Goal: Transaction & Acquisition: Download file/media

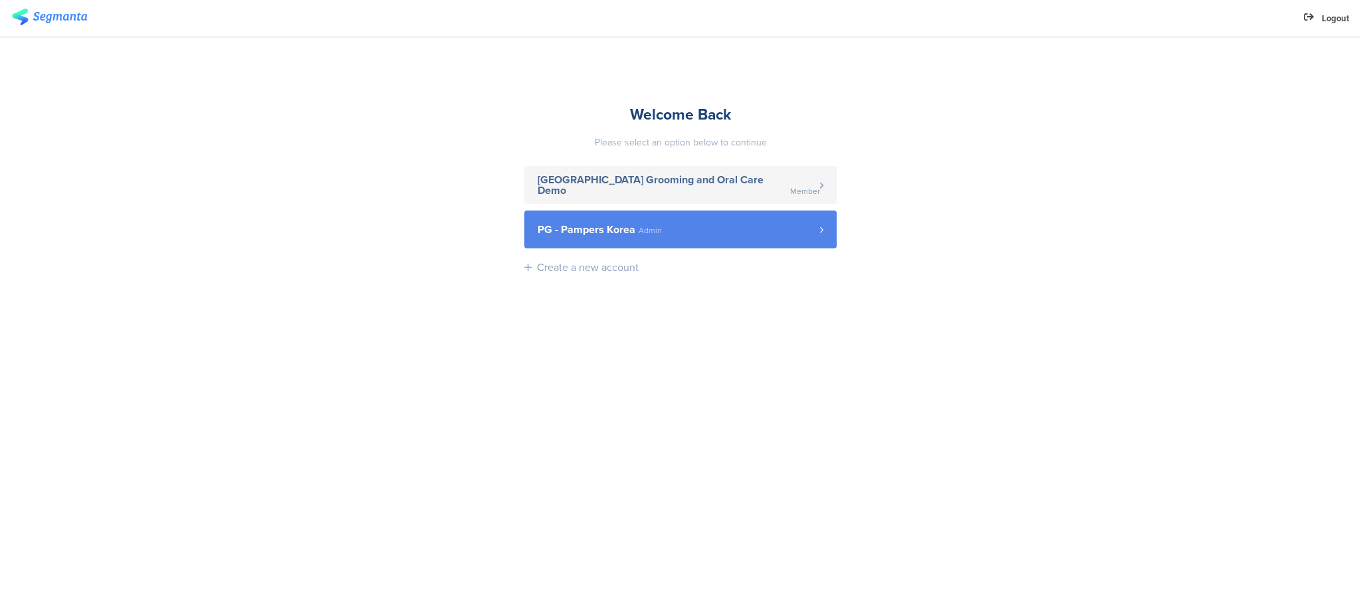
click at [715, 239] on link "PG - Pampers Korea Admin" at bounding box center [680, 230] width 312 height 38
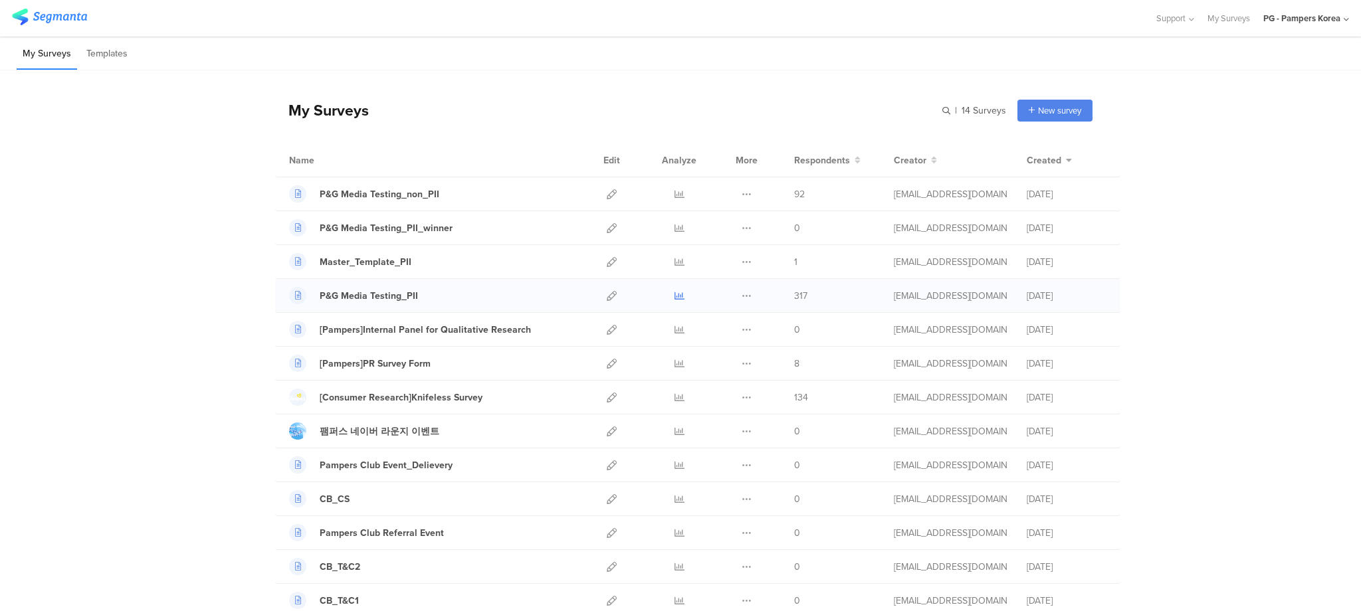
click at [675, 293] on icon at bounding box center [680, 296] width 10 height 10
click at [675, 194] on icon at bounding box center [680, 194] width 10 height 10
click at [675, 190] on icon at bounding box center [680, 194] width 10 height 10
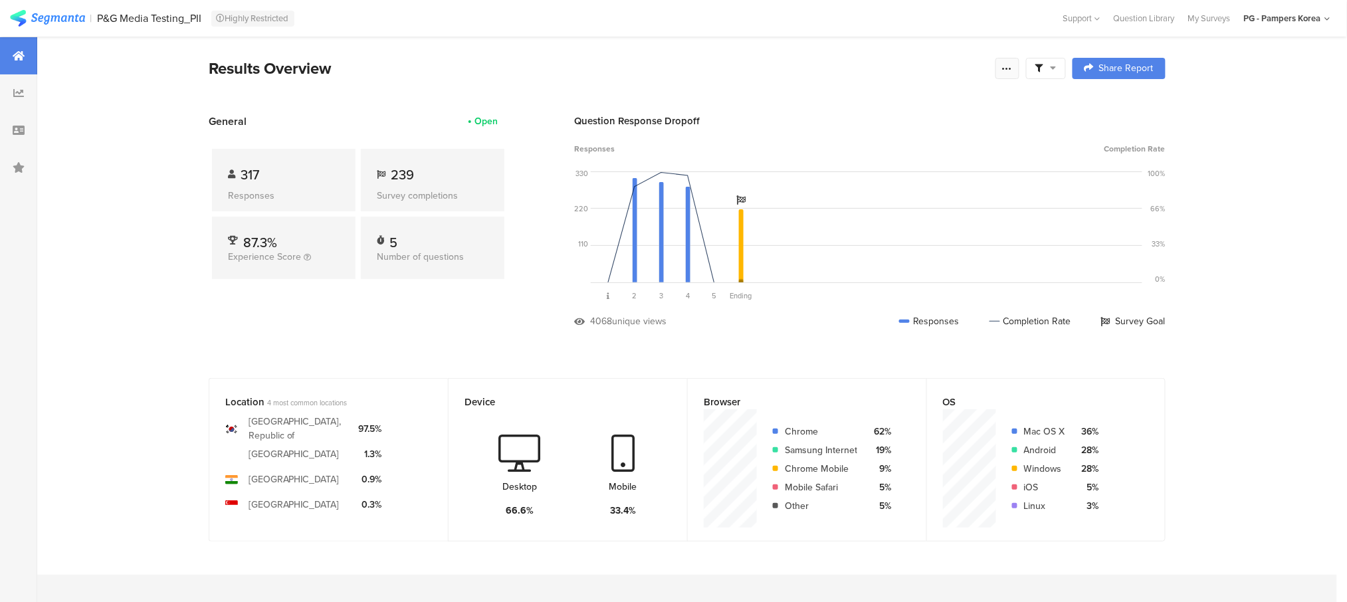
click at [1013, 71] on icon at bounding box center [1007, 68] width 11 height 11
click at [970, 205] on div "Export Results" at bounding box center [920, 202] width 213 height 13
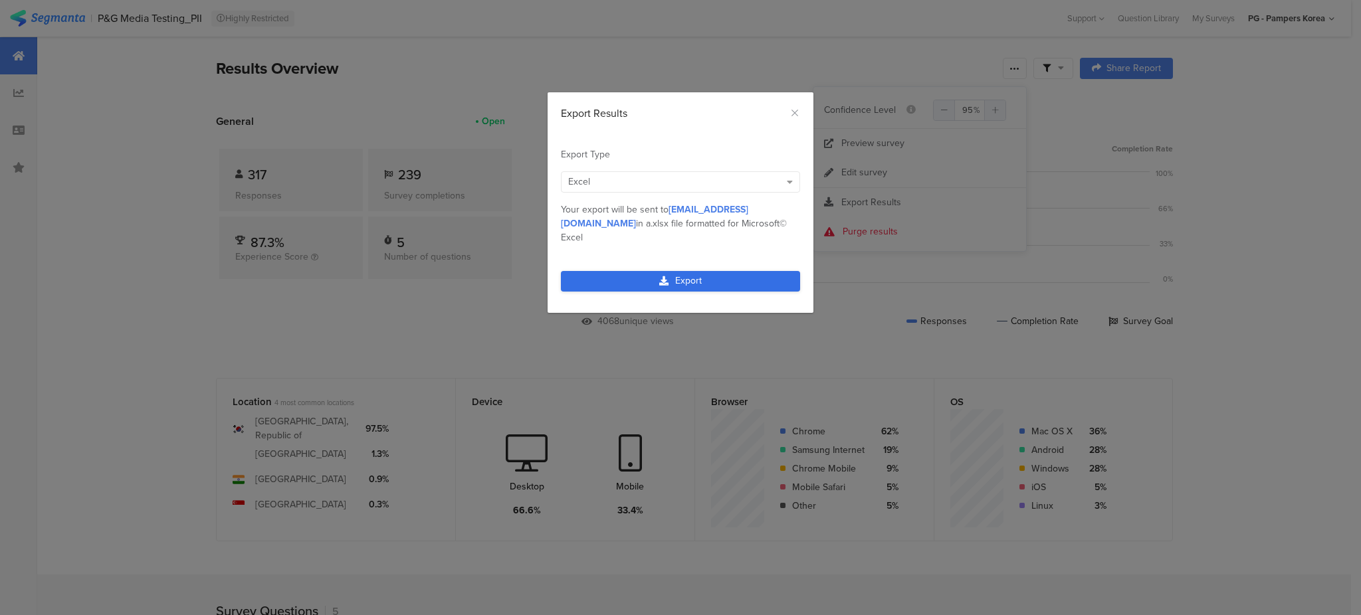
click at [674, 271] on link "Export" at bounding box center [680, 281] width 239 height 21
click at [617, 271] on link "Export" at bounding box center [680, 281] width 239 height 21
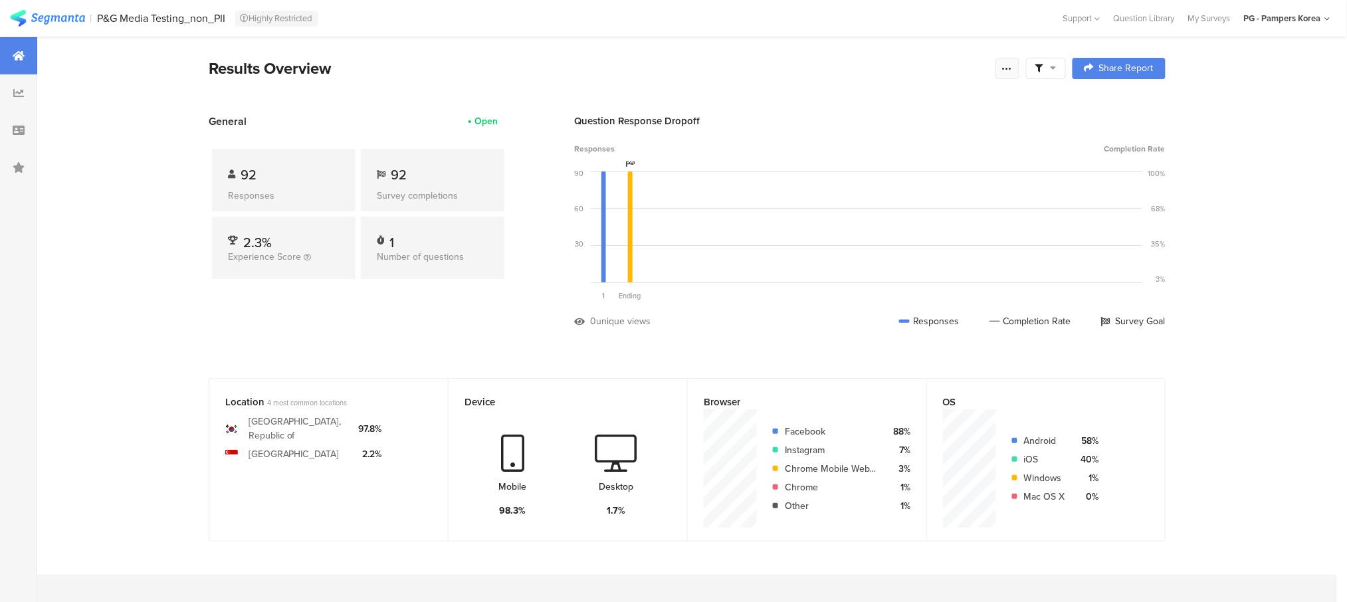
click at [1011, 68] on icon at bounding box center [1007, 68] width 11 height 11
click at [857, 199] on span "Export Results" at bounding box center [871, 202] width 60 height 14
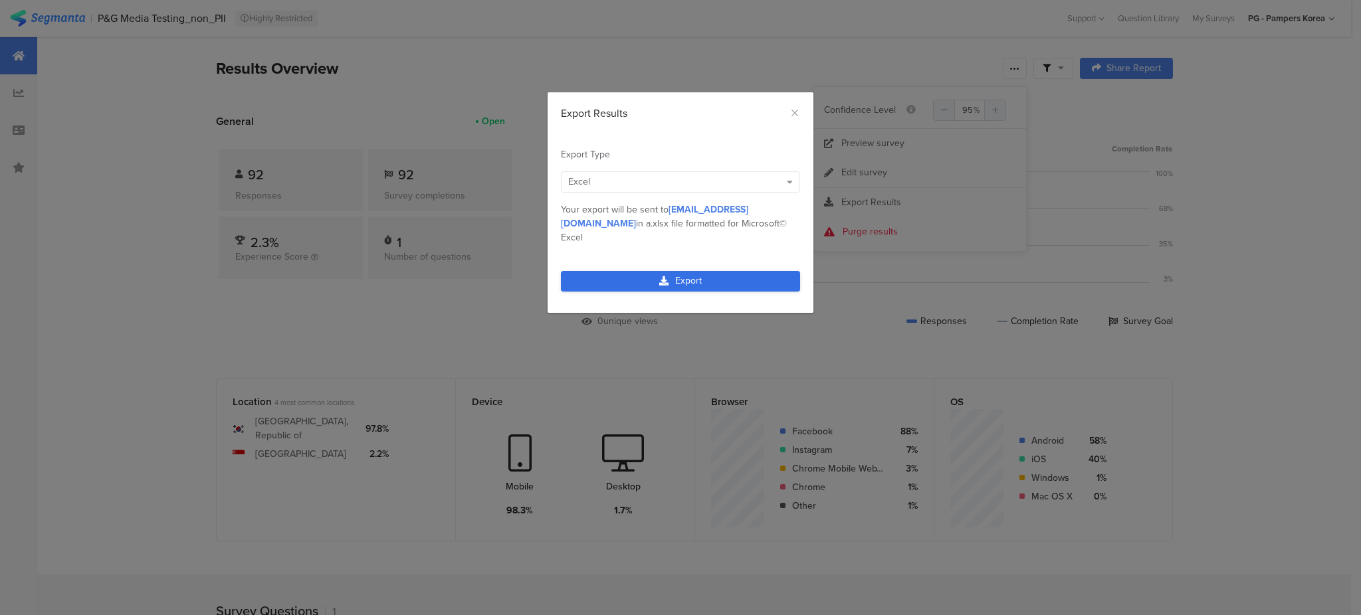
click at [722, 271] on link "Export" at bounding box center [680, 281] width 239 height 21
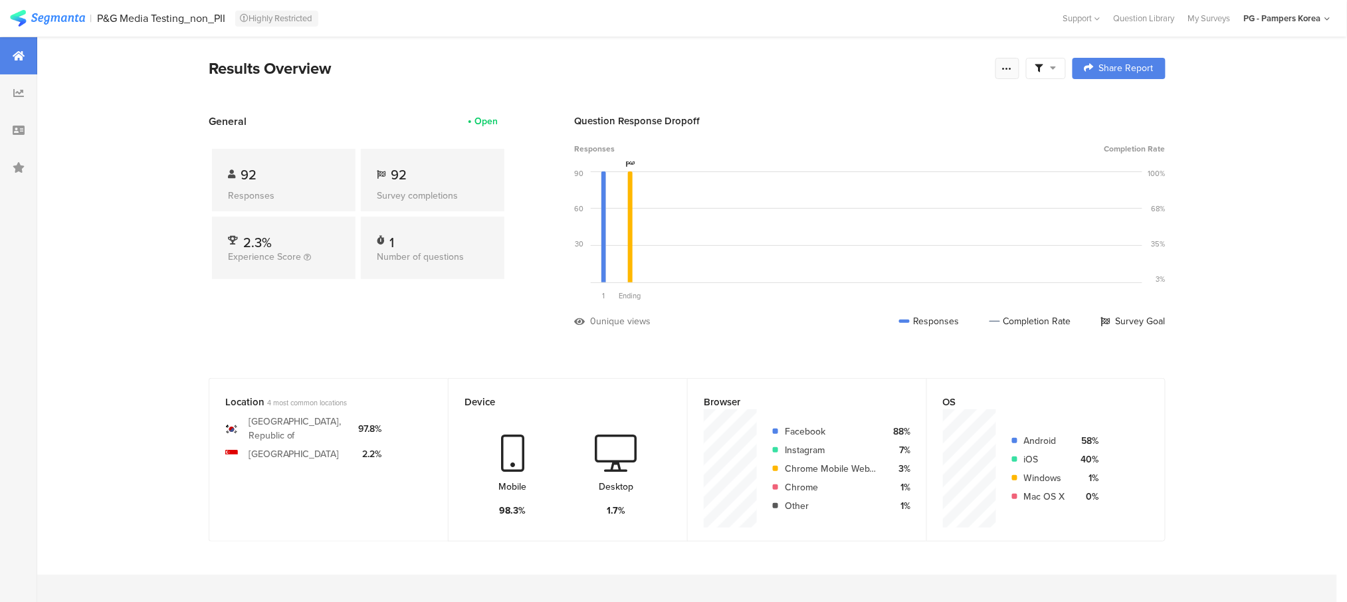
click at [1013, 63] on icon at bounding box center [1007, 68] width 11 height 11
click at [866, 205] on span "Export Results" at bounding box center [871, 202] width 60 height 14
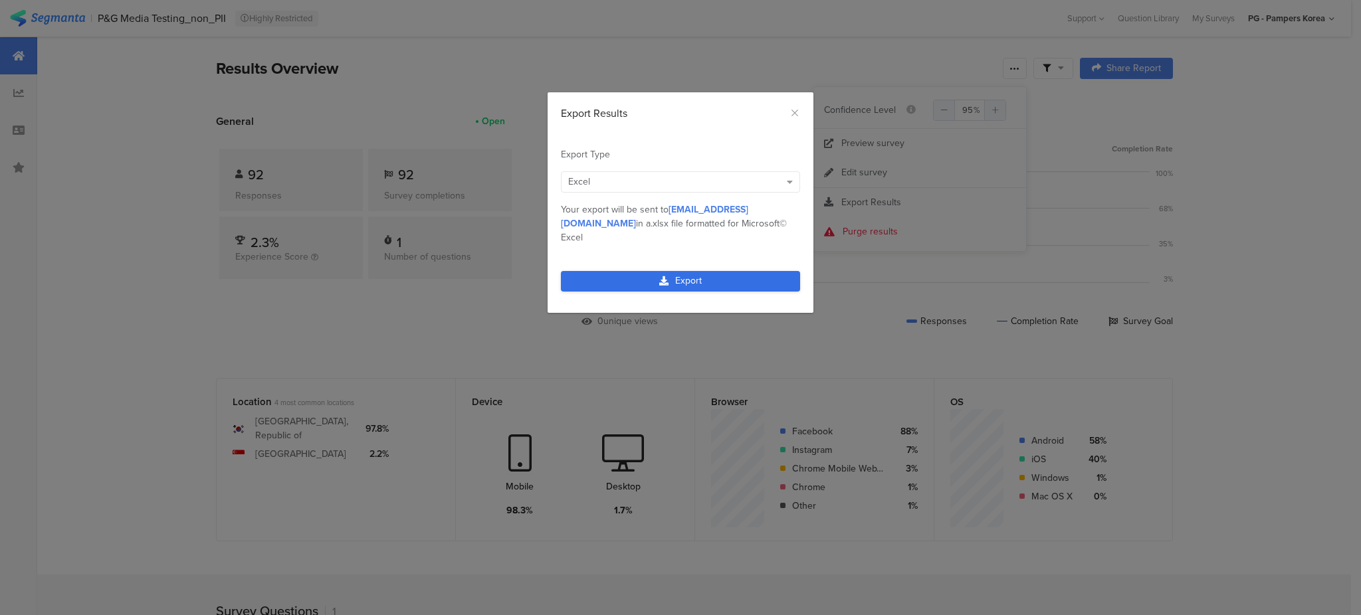
click at [711, 271] on link "Export" at bounding box center [680, 281] width 239 height 21
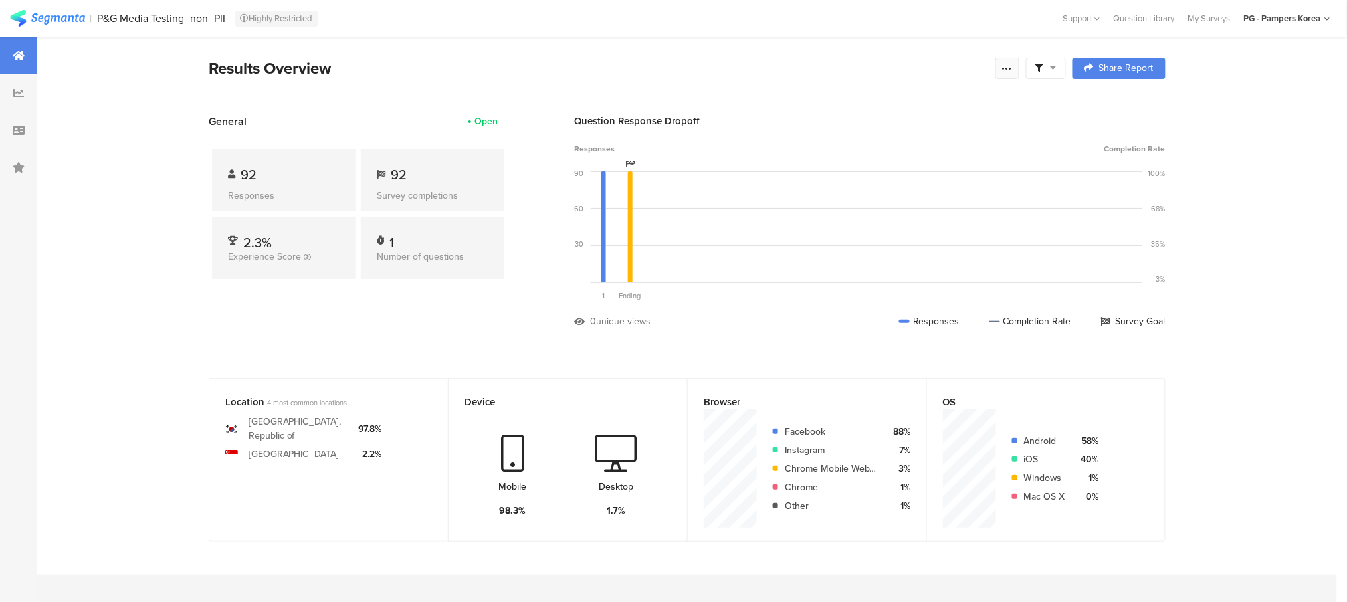
click at [1013, 63] on icon at bounding box center [1007, 68] width 11 height 11
